Goal: Find specific page/section: Find specific page/section

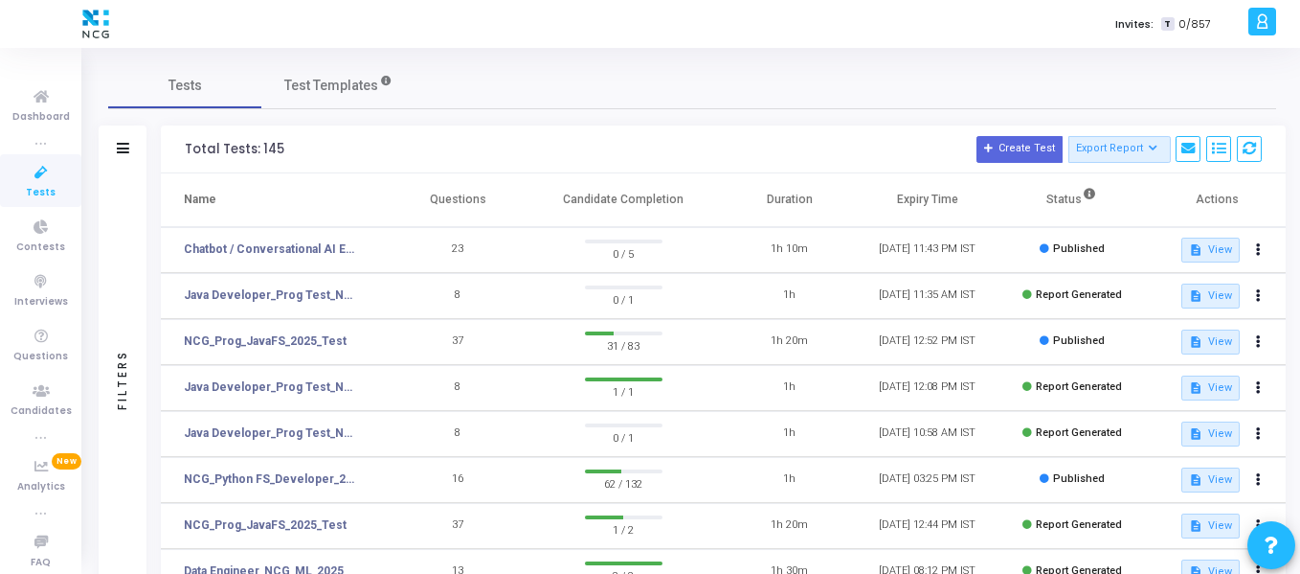
drag, startPoint x: 0, startPoint y: 0, endPoint x: 39, endPoint y: 171, distance: 175.8
click at [39, 171] on icon at bounding box center [41, 173] width 40 height 24
click at [1202, 246] on mat-icon "description" at bounding box center [1195, 249] width 13 height 13
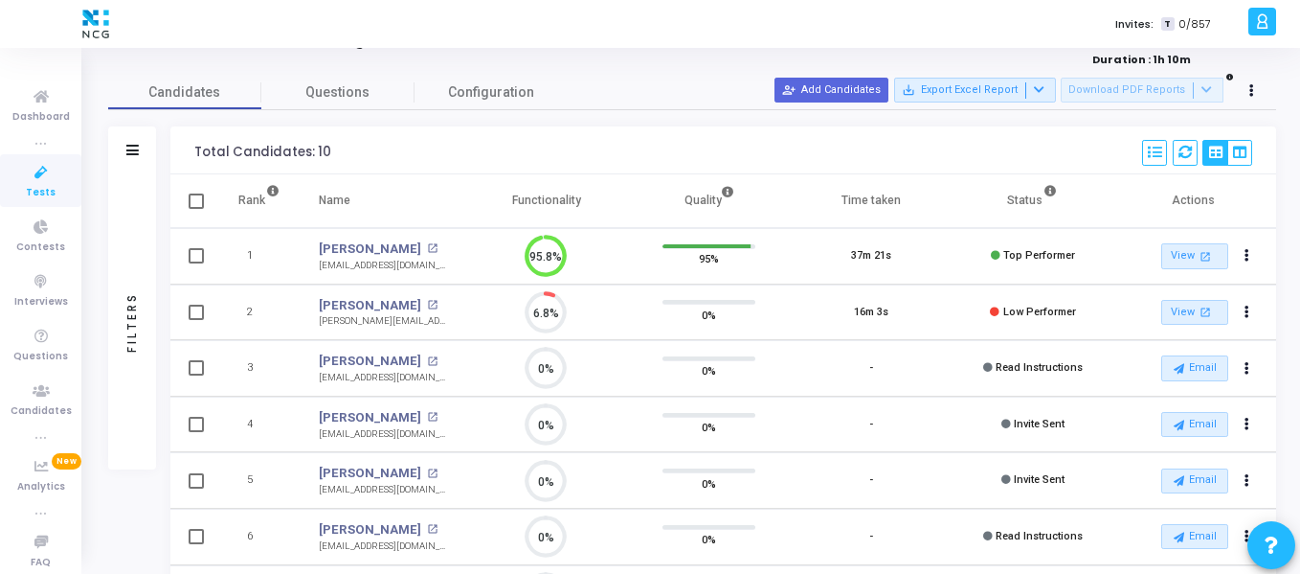
scroll to position [56, 0]
